Goal: Task Accomplishment & Management: Manage account settings

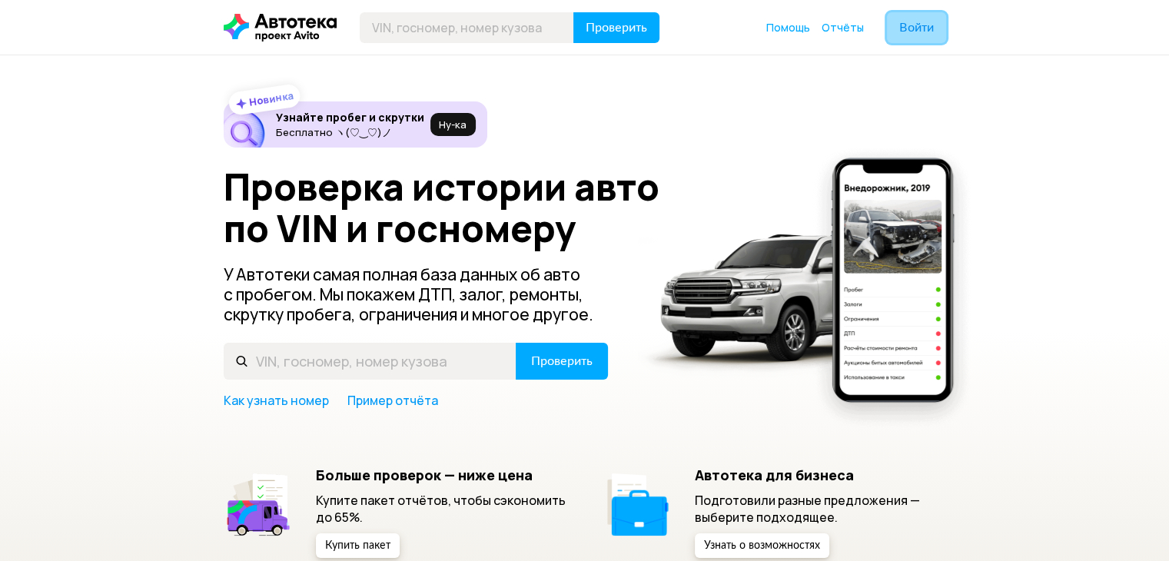
click at [910, 22] on span "Войти" at bounding box center [916, 28] width 35 height 12
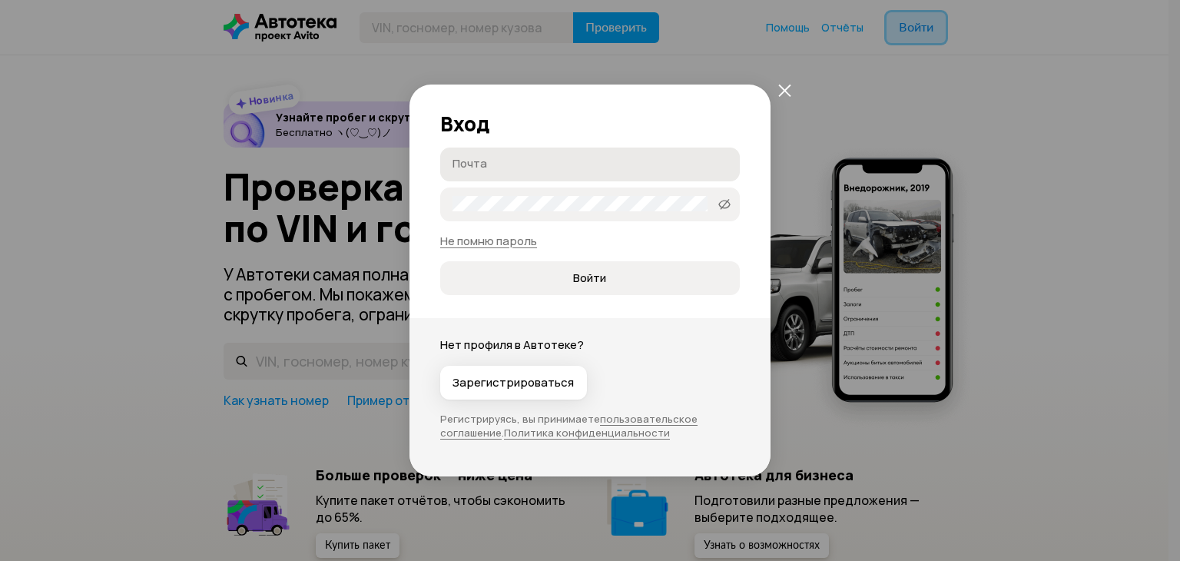
click at [560, 173] on label "Почта" at bounding box center [590, 165] width 300 height 34
click at [560, 171] on input "Почта" at bounding box center [593, 163] width 280 height 15
click at [655, 541] on div "Вход Почта Пароль   Не помню пароль Войти Нет профиля в Автотеке? Зарегистриров…" at bounding box center [590, 280] width 1180 height 561
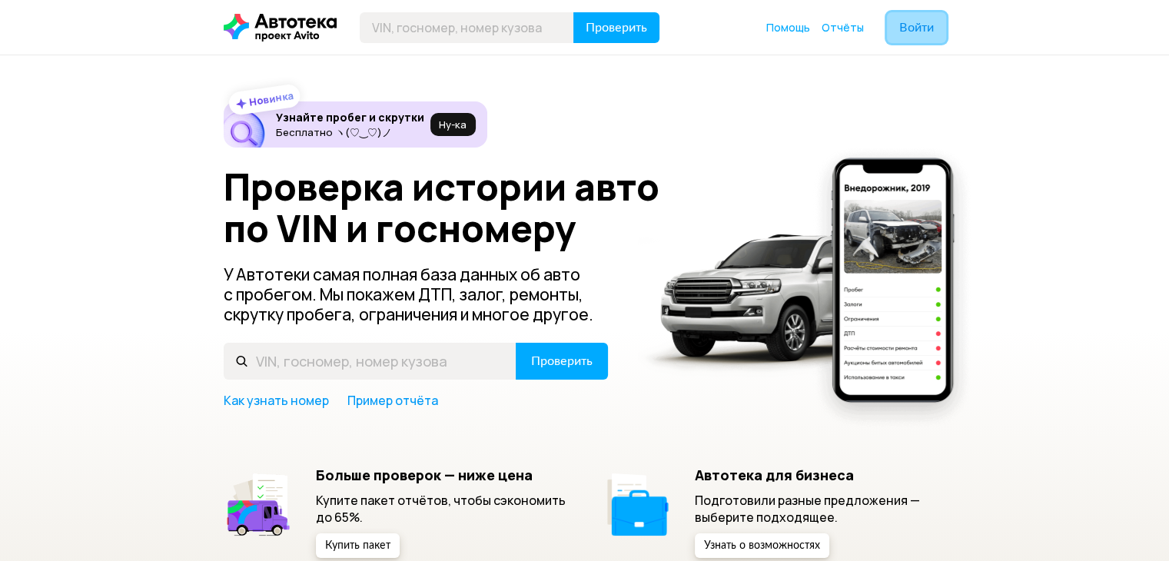
click at [915, 34] on span "Войти" at bounding box center [916, 28] width 35 height 12
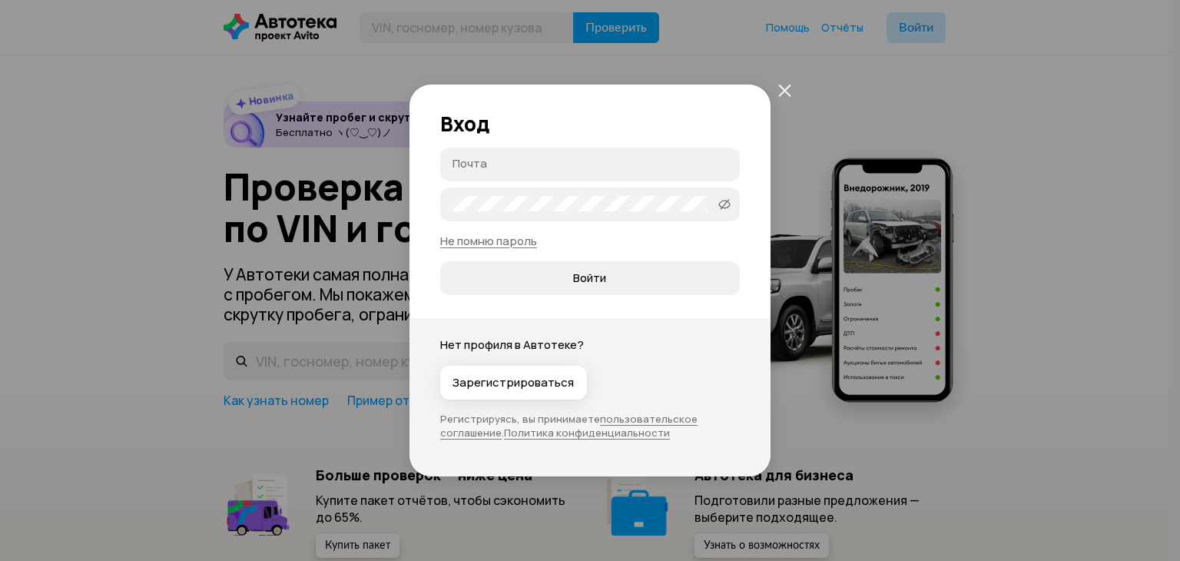
paste input "[EMAIL_ADDRESS][DOMAIN_NAME]"
type input "[EMAIL_ADDRESS][DOMAIN_NAME]"
click at [543, 275] on span "Войти" at bounding box center [590, 277] width 274 height 15
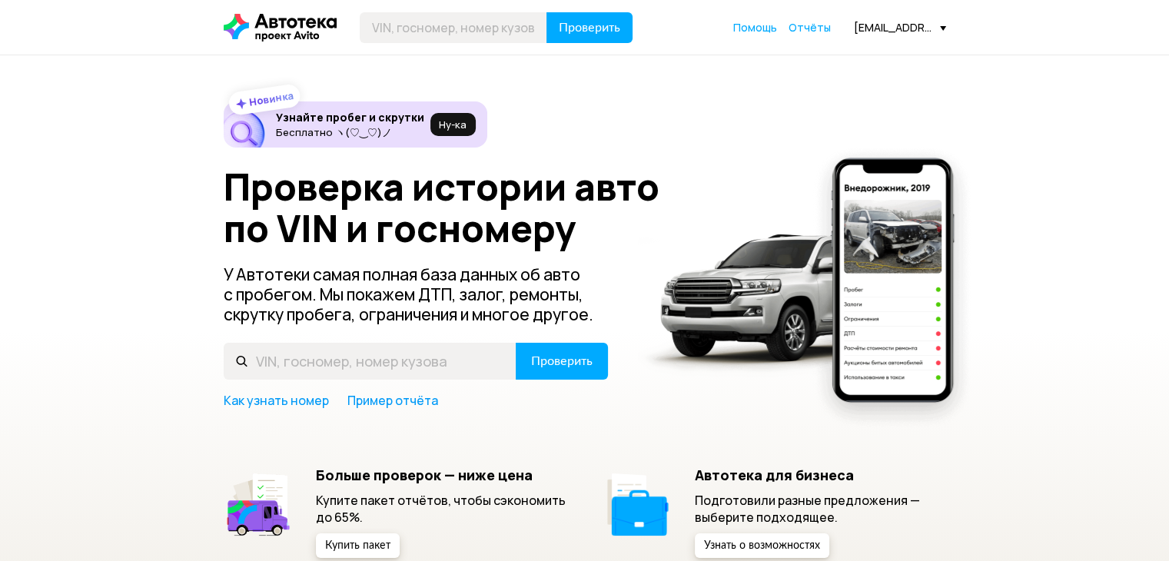
click at [937, 28] on div "[EMAIL_ADDRESS][DOMAIN_NAME]" at bounding box center [900, 27] width 92 height 15
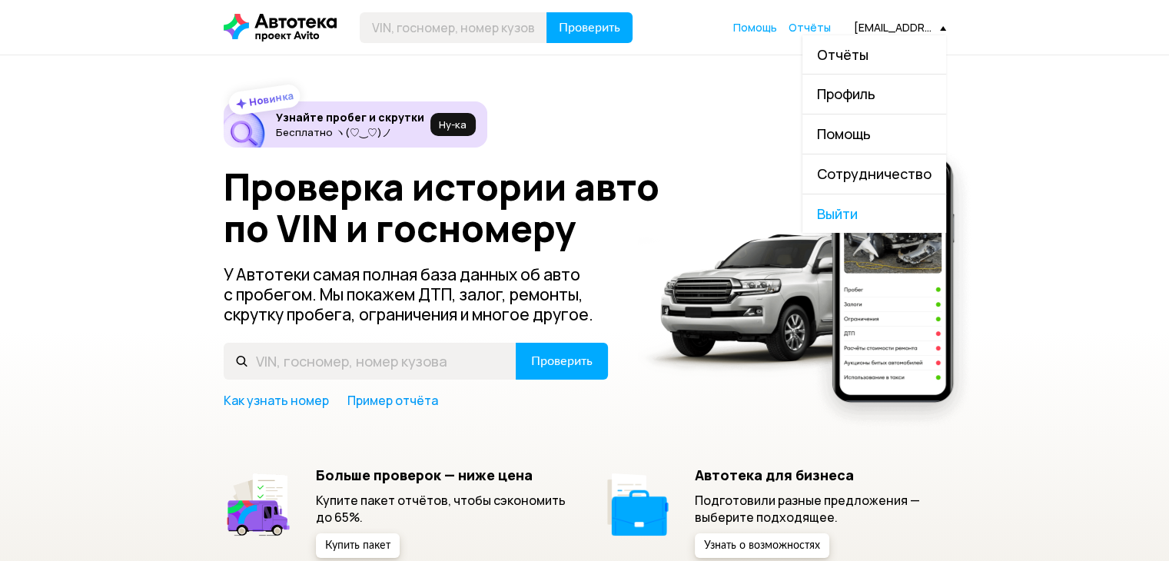
click at [1059, 51] on header "Проверить Помощь Отчёты [EMAIL_ADDRESS][DOMAIN_NAME] Отчёты Профиль Помощь Сотр…" at bounding box center [584, 27] width 1169 height 55
